Goal: Task Accomplishment & Management: Complete application form

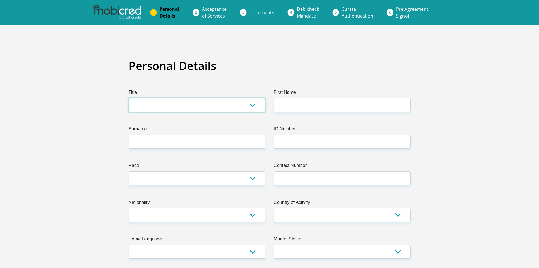
click at [250, 105] on select "Mr Ms Mrs Dr Other" at bounding box center [197, 105] width 137 height 14
select select "Mr"
click at [129, 98] on select "Mr Ms Mrs Dr Other" at bounding box center [197, 105] width 137 height 14
click at [282, 96] on label "First Name" at bounding box center [342, 93] width 137 height 9
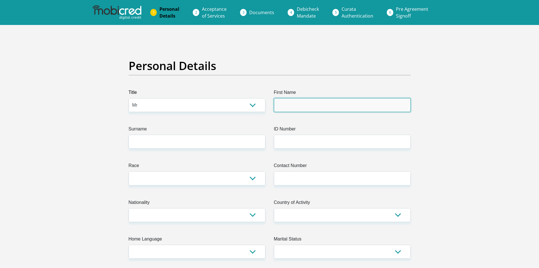
click at [282, 98] on input "First Name" at bounding box center [342, 105] width 137 height 14
type input "PASEKA"
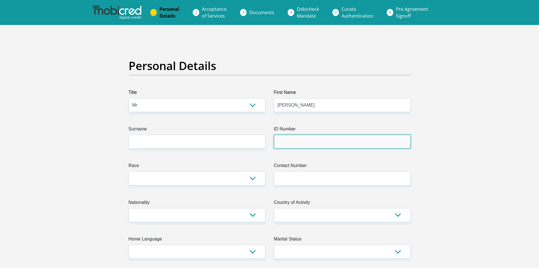
click at [301, 146] on input "ID Number" at bounding box center [342, 142] width 137 height 14
type input "9004135439084"
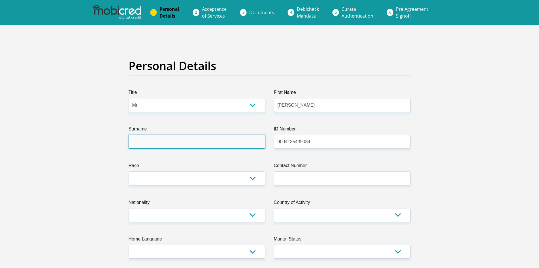
click at [141, 145] on input "Surname" at bounding box center [197, 142] width 137 height 14
type input "CHAKANE"
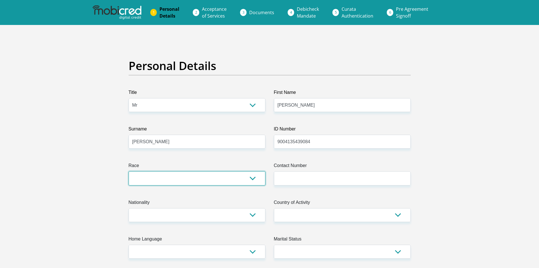
click at [254, 179] on select "Black Coloured Indian White Other" at bounding box center [197, 178] width 137 height 14
select select "1"
click at [129, 171] on select "Black Coloured Indian White Other" at bounding box center [197, 178] width 137 height 14
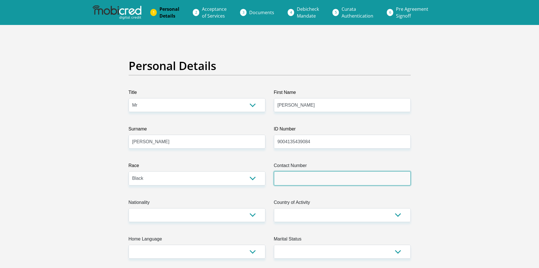
click at [287, 181] on input "Contact Number" at bounding box center [342, 178] width 137 height 14
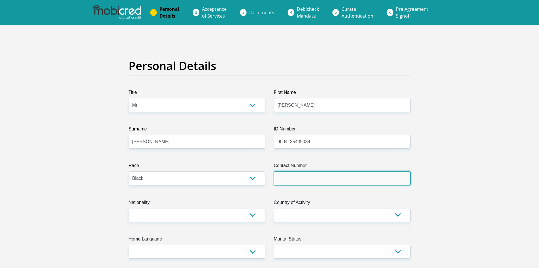
click at [312, 179] on input "Contact Number" at bounding box center [342, 178] width 137 height 14
type input "0785339081"
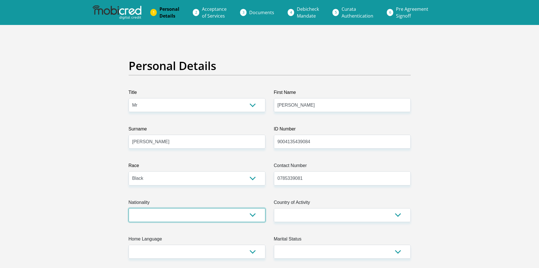
select select "ZAF"
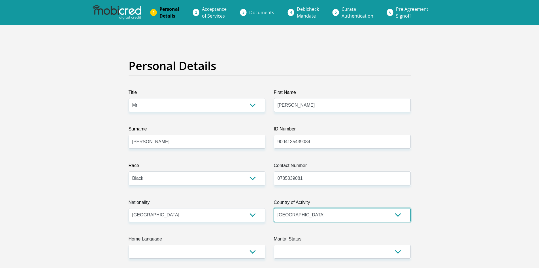
type input "11286 voelvanger street"
type input "kathu"
type input "8446"
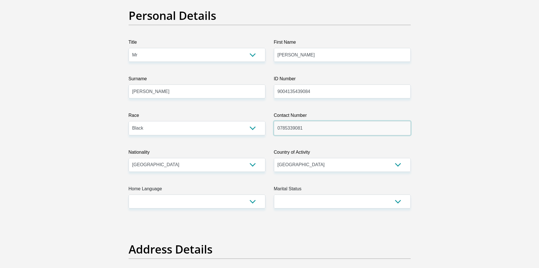
scroll to position [57, 0]
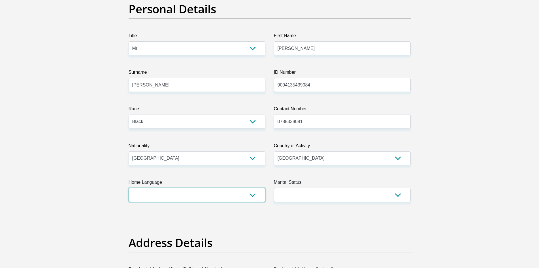
click at [252, 194] on select "Afrikaans English Sepedi South Ndebele Southern Sotho Swati Tsonga Tswana Venda…" at bounding box center [197, 195] width 137 height 14
select select "eng"
click at [129, 188] on select "Afrikaans English Sepedi South Ndebele Southern Sotho Swati Tsonga Tswana Venda…" at bounding box center [197, 195] width 137 height 14
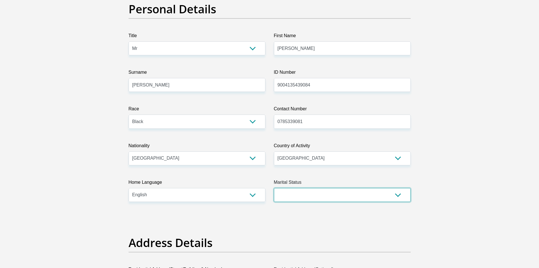
click at [397, 195] on select "Married ANC Single Divorced Widowed Married COP or Customary Law" at bounding box center [342, 195] width 137 height 14
select select "2"
click at [274, 188] on select "Married ANC Single Divorced Widowed Married COP or Customary Law" at bounding box center [342, 195] width 137 height 14
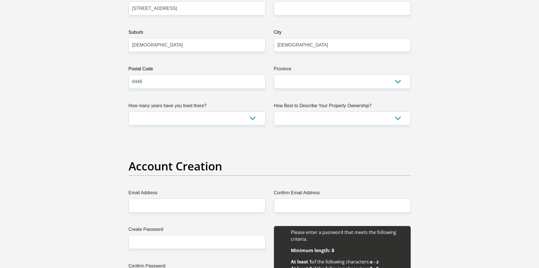
scroll to position [340, 0]
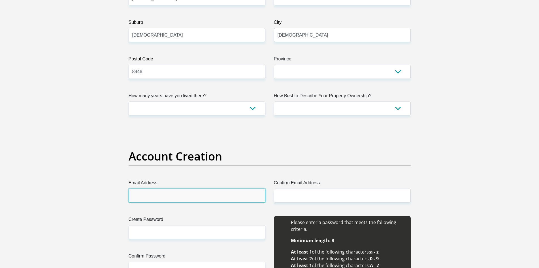
click at [167, 195] on input "Email Address" at bounding box center [197, 195] width 137 height 14
type input "paseka.paseka@south32.net"
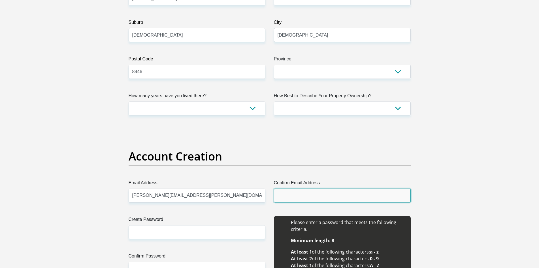
type input "paseka.paseka@south32.net"
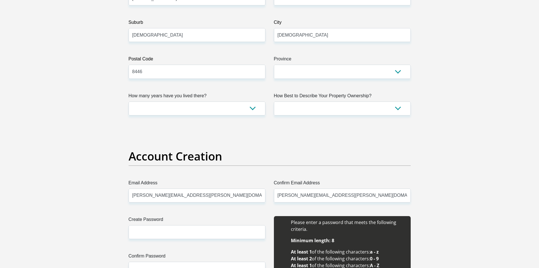
type input "0785339081"
click at [172, 237] on input "Create Password" at bounding box center [197, 232] width 137 height 14
type input "Pase9004#"
click at [198, 196] on input "paseka.paseka@south32.net" at bounding box center [197, 195] width 137 height 14
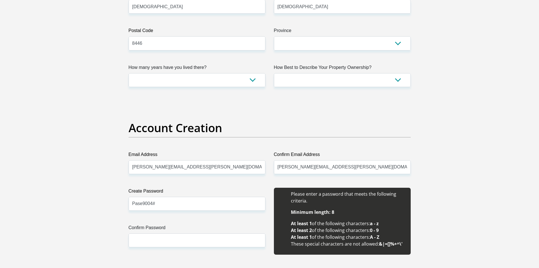
scroll to position [396, 0]
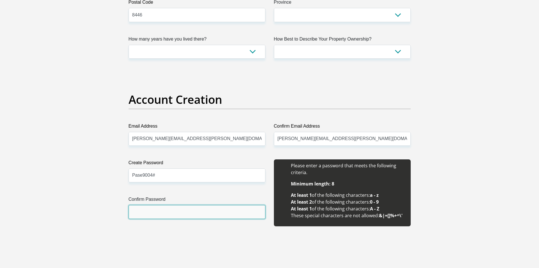
click at [145, 214] on input "Confirm Password" at bounding box center [197, 212] width 137 height 14
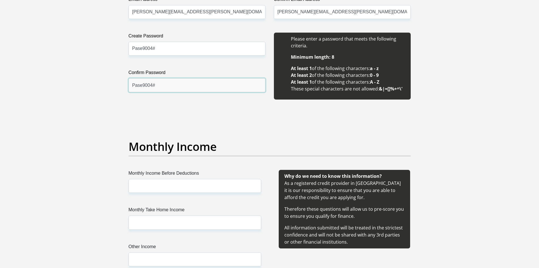
scroll to position [538, 0]
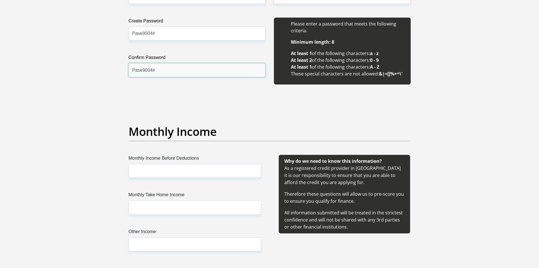
type input "Pase9004#"
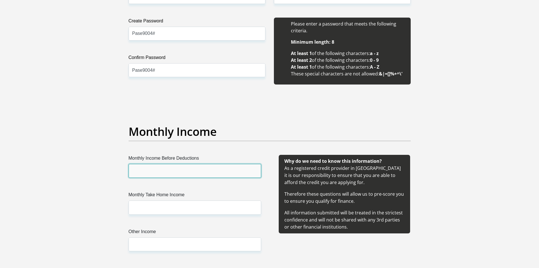
click at [141, 172] on input "Monthly Income Before Deductions" at bounding box center [195, 171] width 133 height 14
type input "76000"
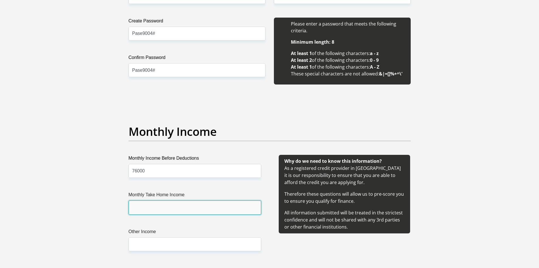
drag, startPoint x: 148, startPoint y: 208, endPoint x: 150, endPoint y: 205, distance: 3.8
click at [148, 206] on input "Monthly Take Home Income" at bounding box center [195, 207] width 133 height 14
type input "43000"
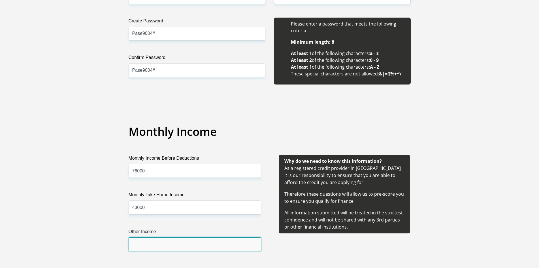
click at [140, 244] on input "Other Income" at bounding box center [195, 244] width 133 height 14
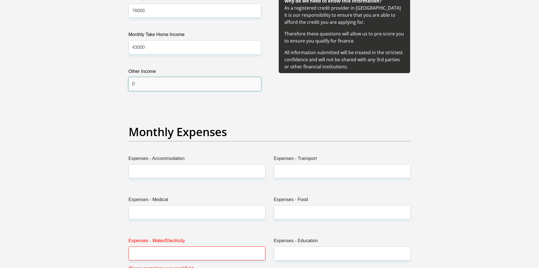
scroll to position [708, 0]
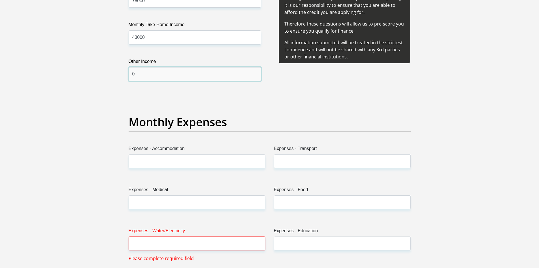
type input "0"
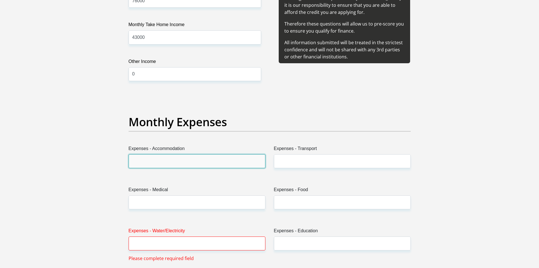
click at [154, 161] on input "Expenses - Accommodation" at bounding box center [197, 161] width 137 height 14
type input "0"
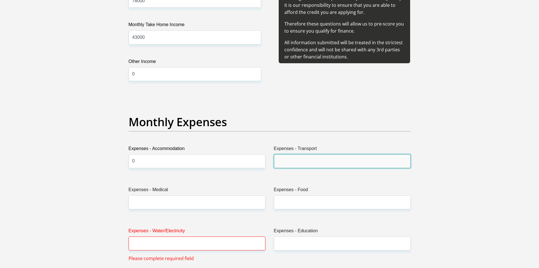
click at [304, 165] on input "Expenses - Transport" at bounding box center [342, 161] width 137 height 14
type input "0"
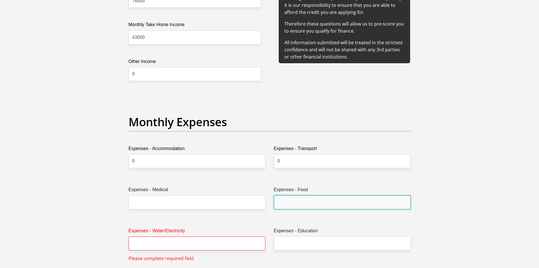
click at [283, 201] on input "Expenses - Food" at bounding box center [342, 202] width 137 height 14
type input "1500"
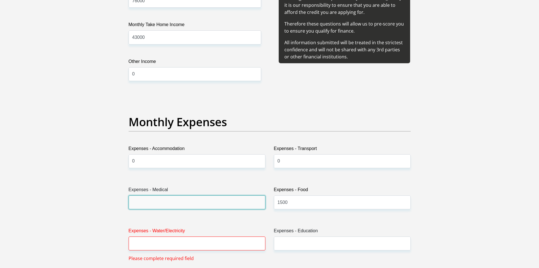
click at [167, 201] on input "Expenses - Medical" at bounding box center [197, 202] width 137 height 14
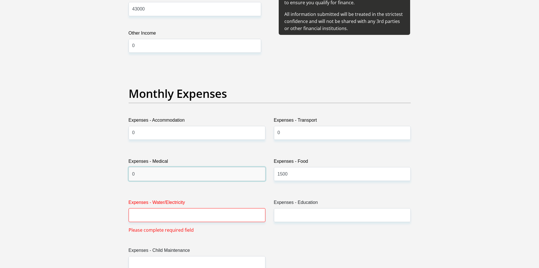
type input "0"
click at [139, 212] on input "Expenses - Water/Electricity" at bounding box center [197, 215] width 137 height 14
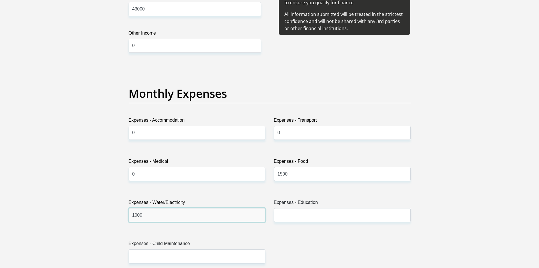
type input "1000"
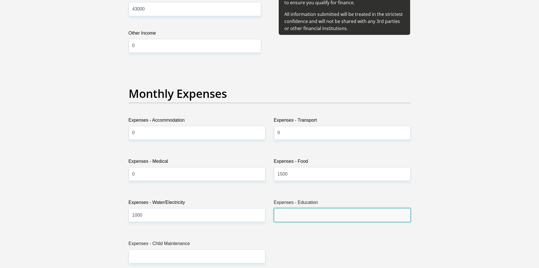
click at [307, 218] on input "Expenses - Education" at bounding box center [342, 215] width 137 height 14
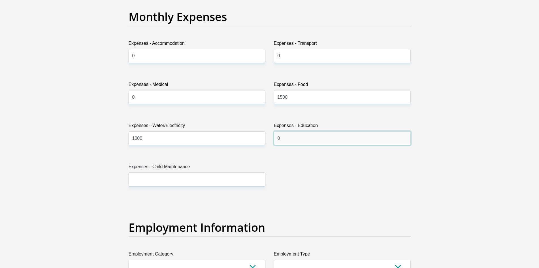
scroll to position [821, 0]
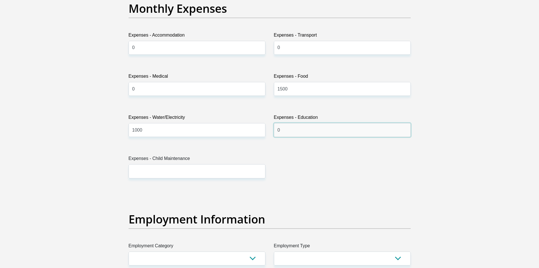
type input "0"
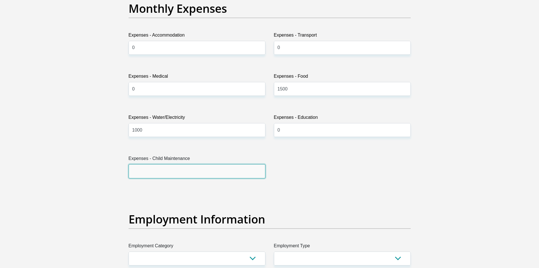
click at [139, 173] on input "Expenses - Child Maintenance" at bounding box center [197, 171] width 137 height 14
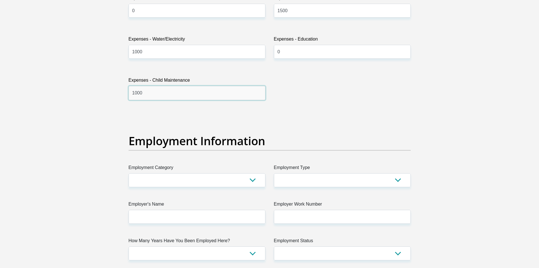
scroll to position [935, 0]
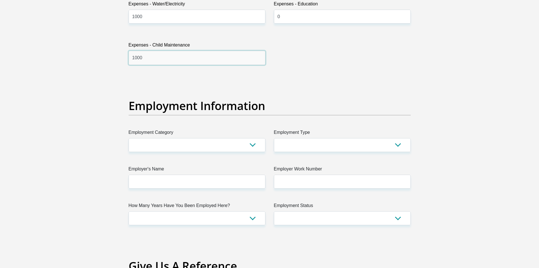
type input "1000"
click at [252, 143] on select "AGRICULTURE ALCOHOL & TOBACCO CONSTRUCTION MATERIALS METALLURGY EQUIPMENT FOR R…" at bounding box center [197, 145] width 137 height 14
select select "21"
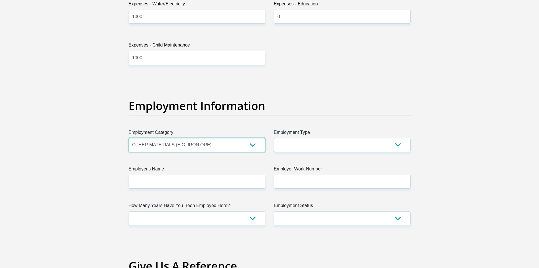
click at [129, 138] on select "AGRICULTURE ALCOHOL & TOBACCO CONSTRUCTION MATERIALS METALLURGY EQUIPMENT FOR R…" at bounding box center [197, 145] width 137 height 14
click at [397, 143] on select "College/Lecturer Craft Seller Creative Driver Executive Farmer Forces - Non Com…" at bounding box center [342, 145] width 137 height 14
select select "Office Staff/Clerk"
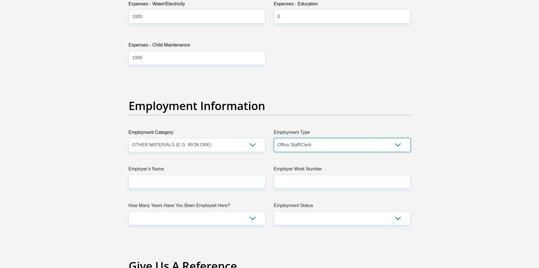
click at [274, 138] on select "College/Lecturer Craft Seller Creative Driver Executive Farmer Forces - Non Com…" at bounding box center [342, 145] width 137 height 14
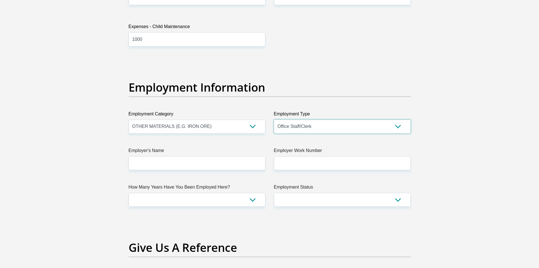
scroll to position [963, 0]
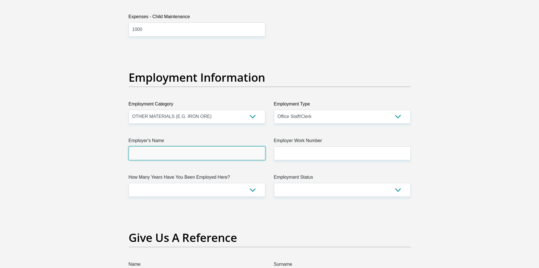
click at [191, 152] on input "Employer's Name" at bounding box center [197, 153] width 137 height 14
click at [146, 153] on input "hotazelmanganise" at bounding box center [197, 153] width 137 height 14
click at [146, 152] on input "hotazelmanganise" at bounding box center [197, 153] width 137 height 14
type input "hotazelmanganisemine"
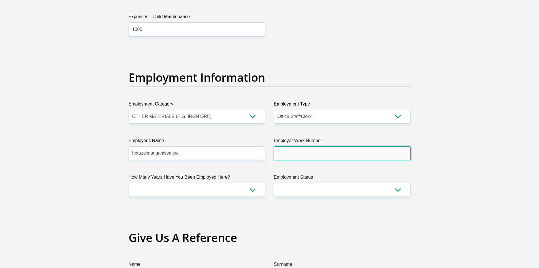
click at [297, 155] on input "Employer Work Number" at bounding box center [342, 153] width 137 height 14
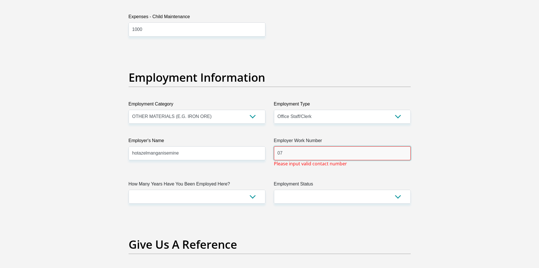
type input "0"
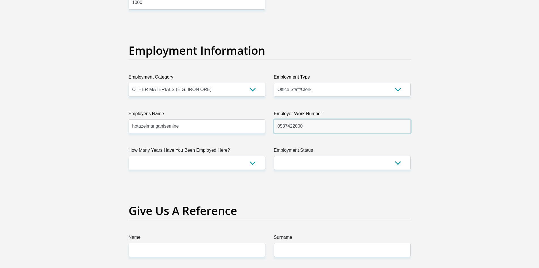
scroll to position [991, 0]
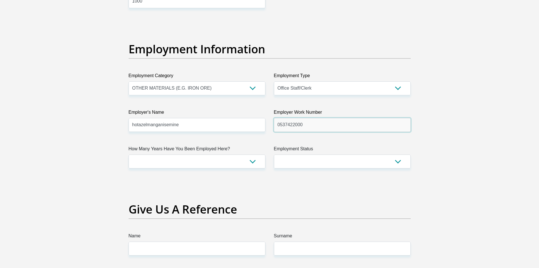
type input "0537422000"
click at [253, 161] on select "less than 1 year 1-3 years 3-5 years 5+ years" at bounding box center [197, 161] width 137 height 14
select select "60"
click at [129, 154] on select "less than 1 year 1-3 years 3-5 years 5+ years" at bounding box center [197, 161] width 137 height 14
click at [398, 159] on select "Permanent/Full-time Part-time/Casual Contract Worker Self-Employed Housewife Re…" at bounding box center [342, 161] width 137 height 14
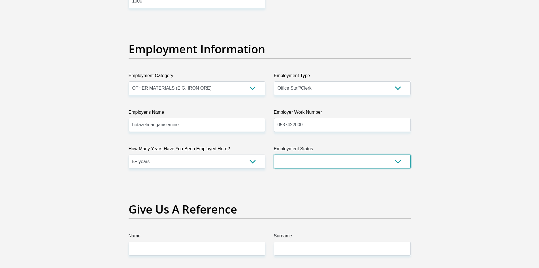
select select "1"
click at [274, 154] on select "Permanent/Full-time Part-time/Casual Contract Worker Self-Employed Housewife Re…" at bounding box center [342, 161] width 137 height 14
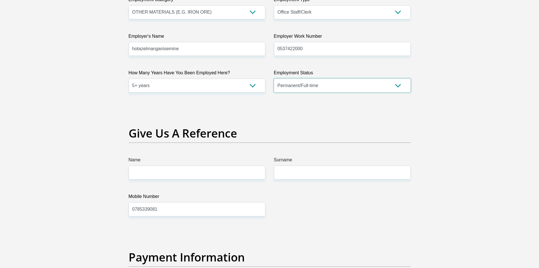
scroll to position [1076, 0]
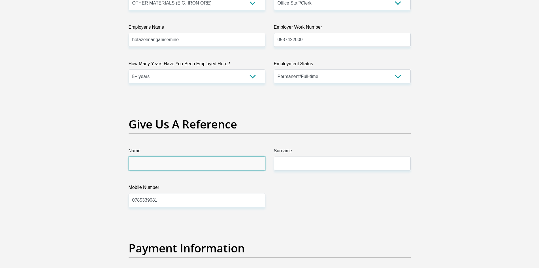
click at [140, 165] on input "Name" at bounding box center [197, 163] width 137 height 14
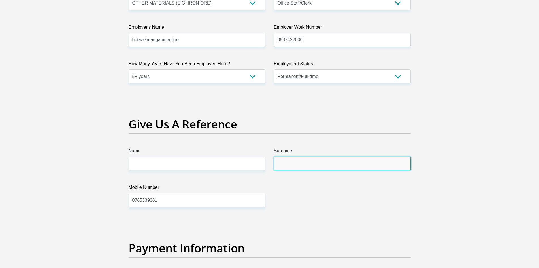
click at [290, 166] on input "Surname" at bounding box center [342, 163] width 137 height 14
type input "bonokwane"
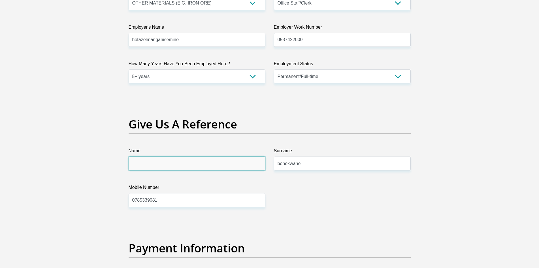
click at [180, 169] on input "Name" at bounding box center [197, 163] width 137 height 14
type input "Thabiso"
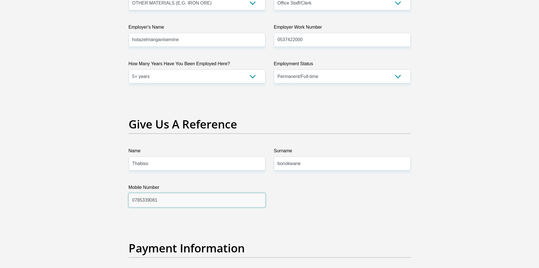
click at [180, 201] on input "0785339081" at bounding box center [197, 200] width 137 height 14
type input "0"
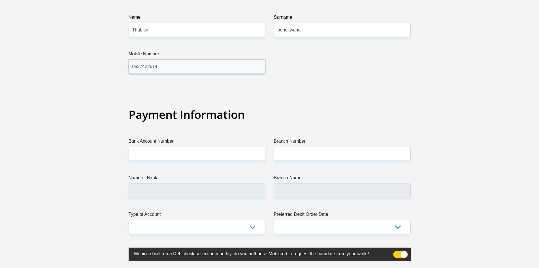
scroll to position [1246, 0]
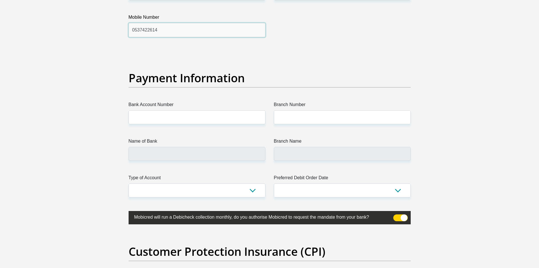
type input "0537422614"
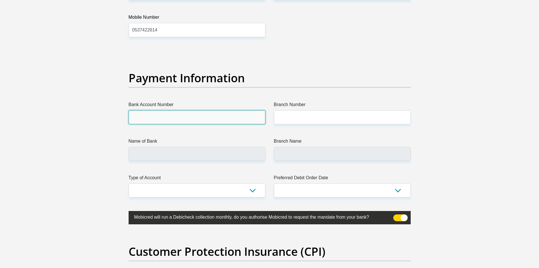
click at [146, 118] on input "Bank Account Number" at bounding box center [197, 117] width 137 height 14
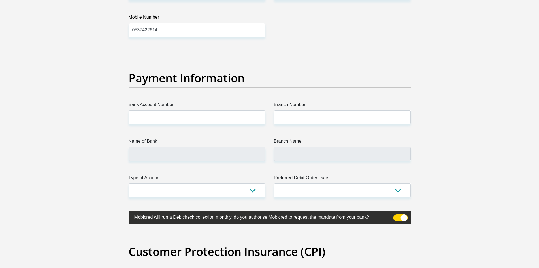
click at [173, 117] on input "Bank Account Number" at bounding box center [197, 117] width 137 height 14
type input "51053893311"
click at [177, 155] on input "Name of Bank" at bounding box center [197, 154] width 137 height 14
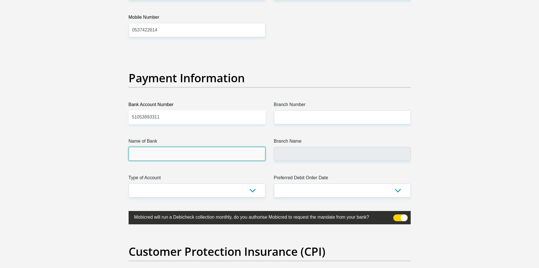
click at [177, 155] on input "Name of Bank" at bounding box center [197, 154] width 137 height 14
click at [160, 153] on input "Name of Bank" at bounding box center [197, 154] width 137 height 14
click at [285, 153] on input "Branch Name" at bounding box center [342, 154] width 137 height 14
click at [203, 155] on input "Name of Bank" at bounding box center [197, 154] width 137 height 14
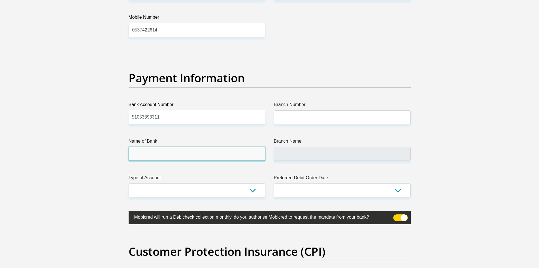
click at [200, 154] on input "Name of Bank" at bounding box center [197, 154] width 137 height 14
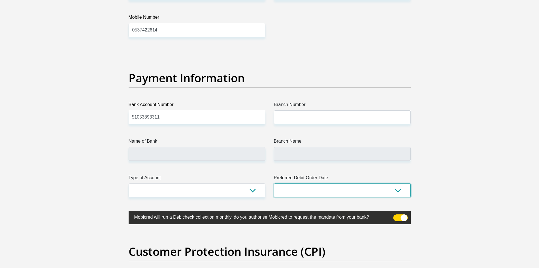
click at [398, 190] on select "1st 2nd 3rd 4th 5th 7th 18th 19th 20th 21st 22nd 23rd 24th 25th 26th 27th 28th …" at bounding box center [342, 190] width 137 height 14
select select "25"
click at [274, 183] on select "1st 2nd 3rd 4th 5th 7th 18th 19th 20th 21st 22nd 23rd 24th 25th 26th 27th 28th …" at bounding box center [342, 190] width 137 height 14
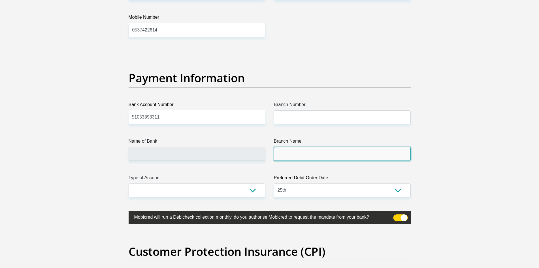
click at [295, 157] on input "Branch Name" at bounding box center [342, 154] width 137 height 14
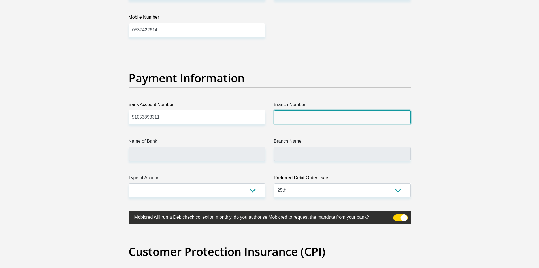
click at [297, 118] on input "Branch Number" at bounding box center [342, 117] width 137 height 14
type input "678910"
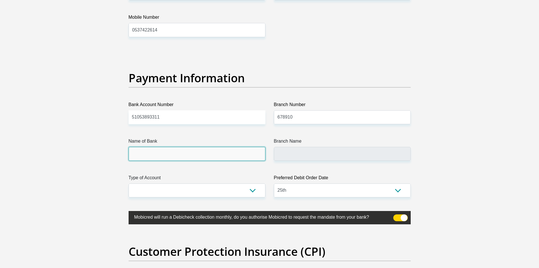
click at [146, 155] on input "Name of Bank" at bounding box center [197, 154] width 137 height 14
type input "TYME BANK LIMITED"
type input "TYME ROSEBANK"
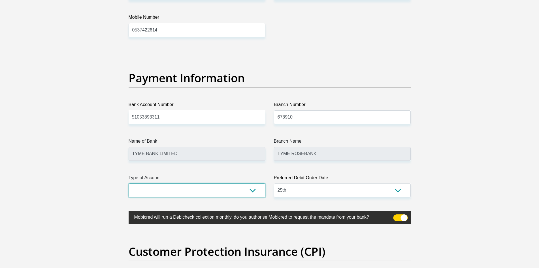
click at [254, 191] on select "Cheque Savings" at bounding box center [197, 190] width 137 height 14
select select "CUR"
click at [129, 183] on select "Cheque Savings" at bounding box center [197, 190] width 137 height 14
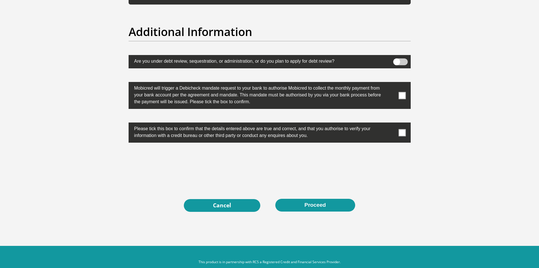
scroll to position [1764, 0]
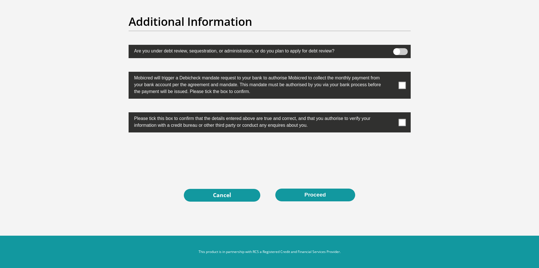
click at [405, 120] on span at bounding box center [401, 122] width 7 height 7
click at [391, 114] on input "checkbox" at bounding box center [391, 114] width 0 height 0
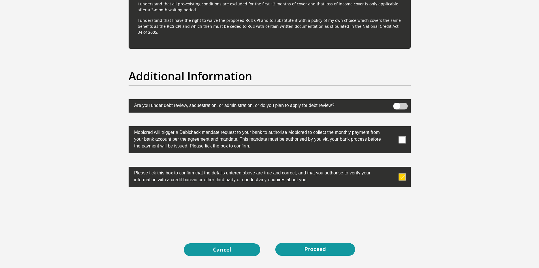
scroll to position [1708, 0]
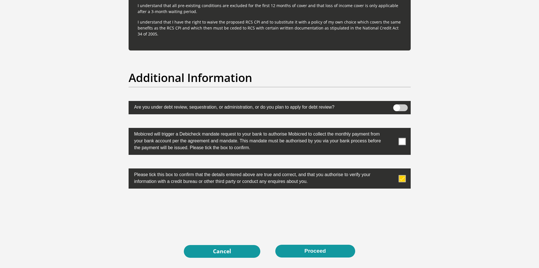
click at [400, 139] on span at bounding box center [401, 141] width 7 height 7
click at [391, 129] on input "checkbox" at bounding box center [391, 129] width 0 height 0
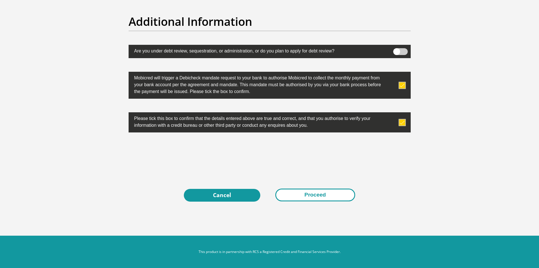
click at [322, 193] on button "Proceed" at bounding box center [315, 194] width 80 height 13
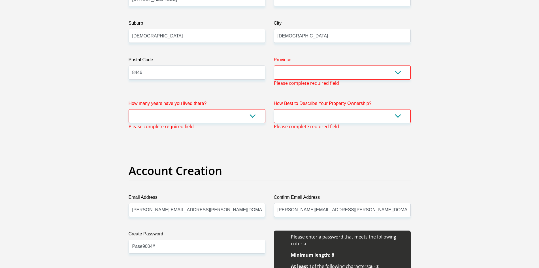
scroll to position [333, 0]
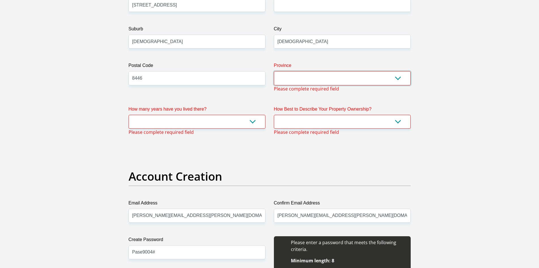
click at [398, 77] on select "Eastern Cape Free State Gauteng KwaZulu-Natal Limpopo Mpumalanga Northern Cape …" at bounding box center [342, 78] width 137 height 14
select select "Northern Cape"
click at [274, 71] on select "Eastern Cape Free State Gauteng KwaZulu-Natal Limpopo Mpumalanga Northern Cape …" at bounding box center [342, 78] width 137 height 14
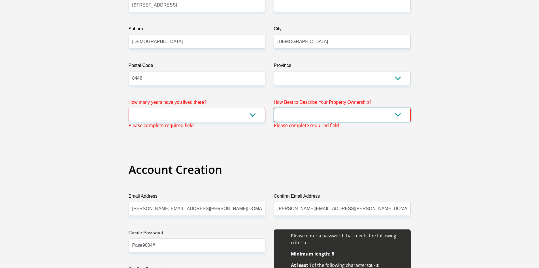
click at [398, 115] on select "Owned Rented Family Owned Company Dwelling" at bounding box center [342, 115] width 137 height 14
select select "Company Dwelling"
click at [274, 108] on select "Owned Rented Family Owned Company Dwelling" at bounding box center [342, 115] width 137 height 14
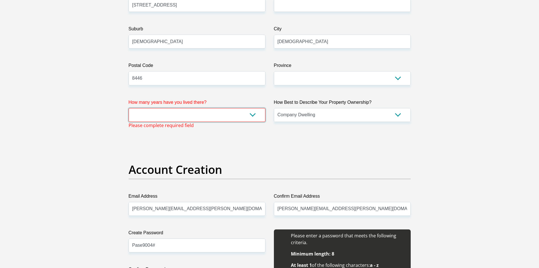
click at [252, 113] on select "less than 1 year 1-3 years 3-5 years 5+ years" at bounding box center [197, 115] width 137 height 14
select select "2"
click at [129, 108] on select "less than 1 year 1-3 years 3-5 years 5+ years" at bounding box center [197, 115] width 137 height 14
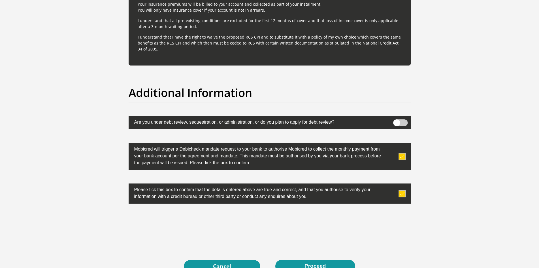
scroll to position [1764, 0]
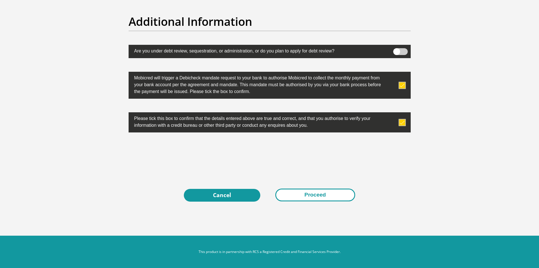
click at [306, 192] on button "Proceed" at bounding box center [315, 194] width 80 height 13
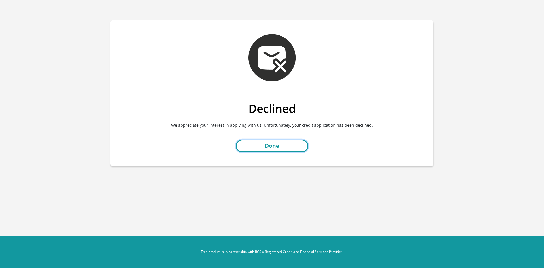
click at [261, 146] on link "Done" at bounding box center [272, 145] width 73 height 13
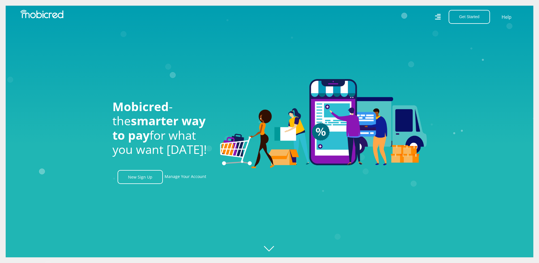
scroll to position [0, 402]
